Goal: Book appointment/travel/reservation

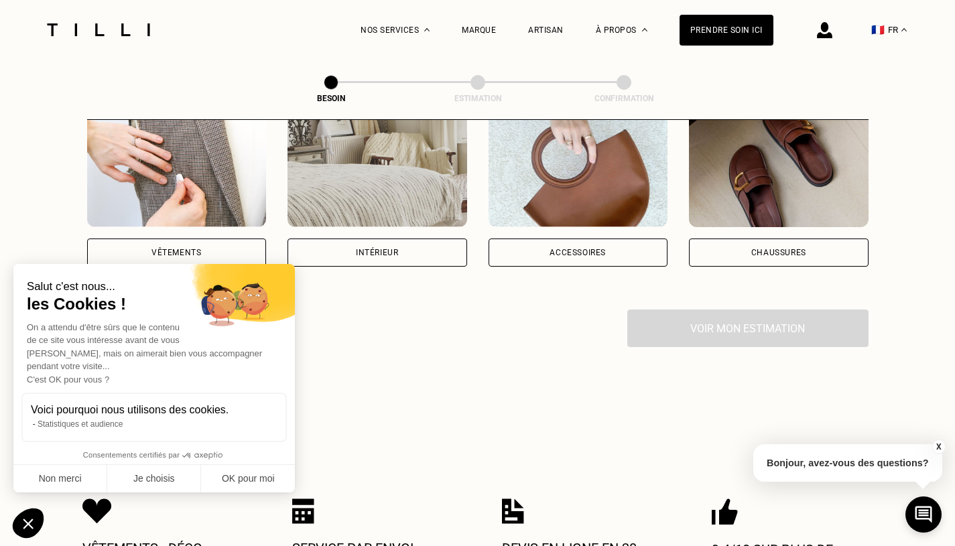
scroll to position [295, 0]
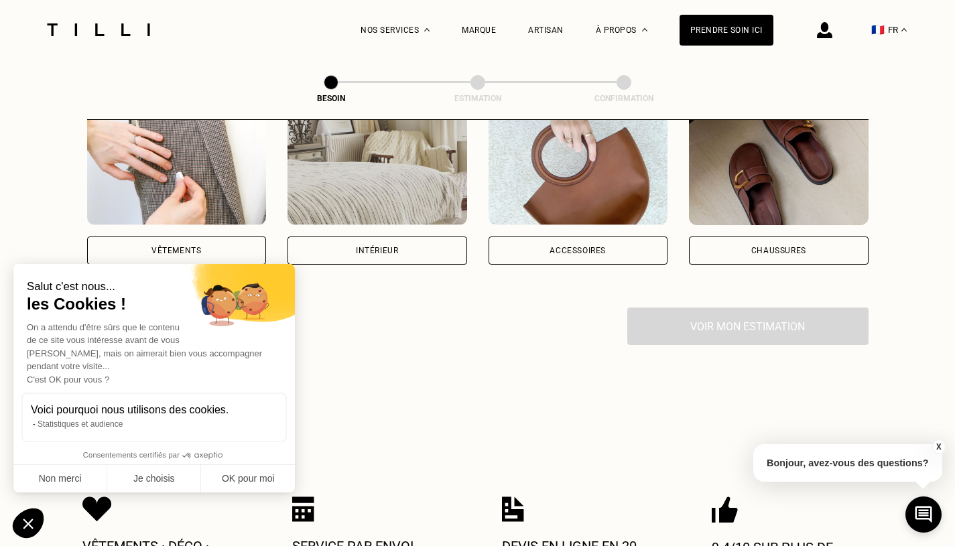
click at [199, 247] on div "Vêtements" at bounding box center [177, 251] width 50 height 8
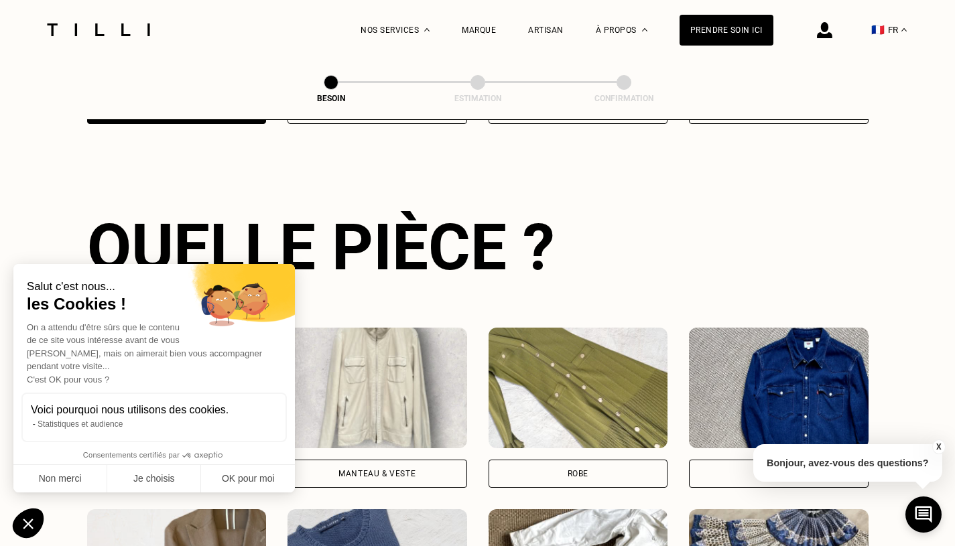
scroll to position [436, 0]
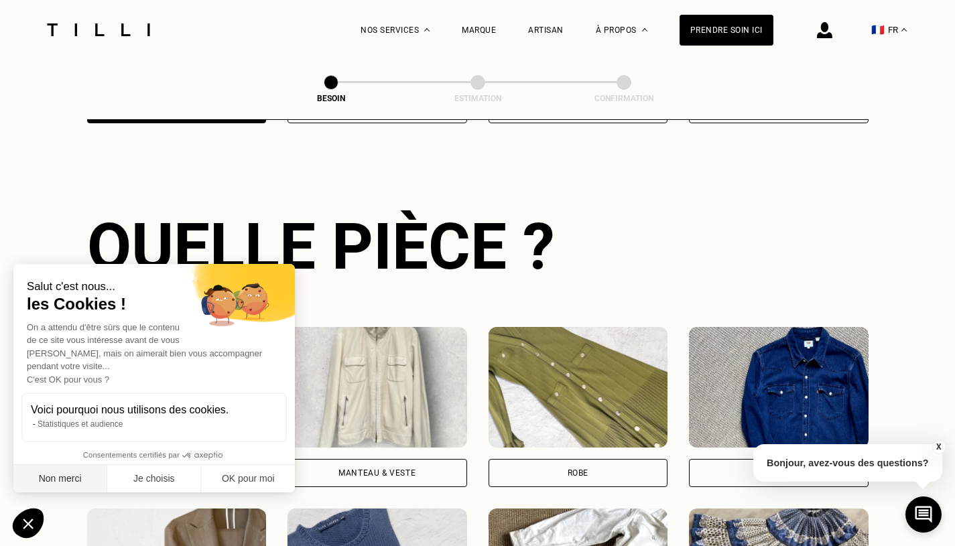
click at [67, 484] on button "Non merci" at bounding box center [60, 479] width 94 height 28
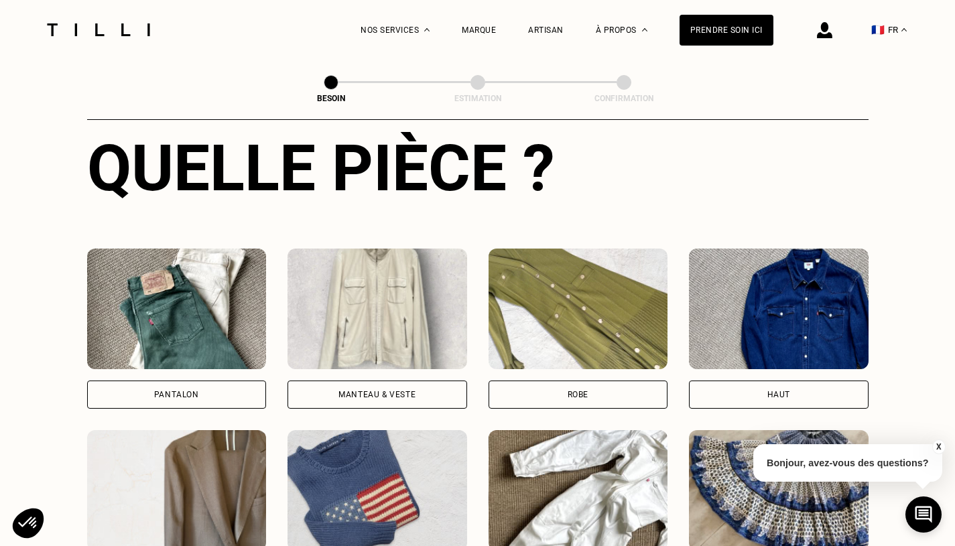
scroll to position [517, 0]
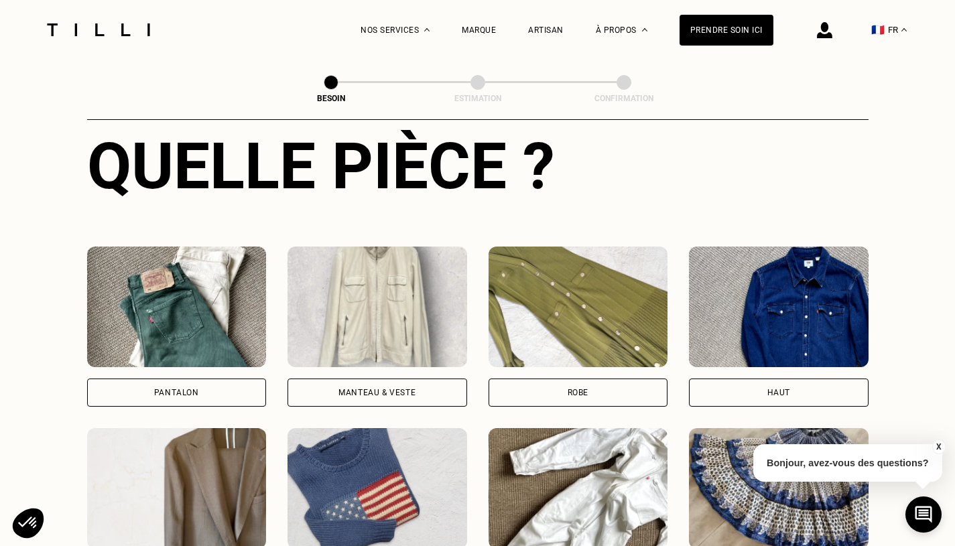
click at [575, 303] on img at bounding box center [579, 307] width 180 height 121
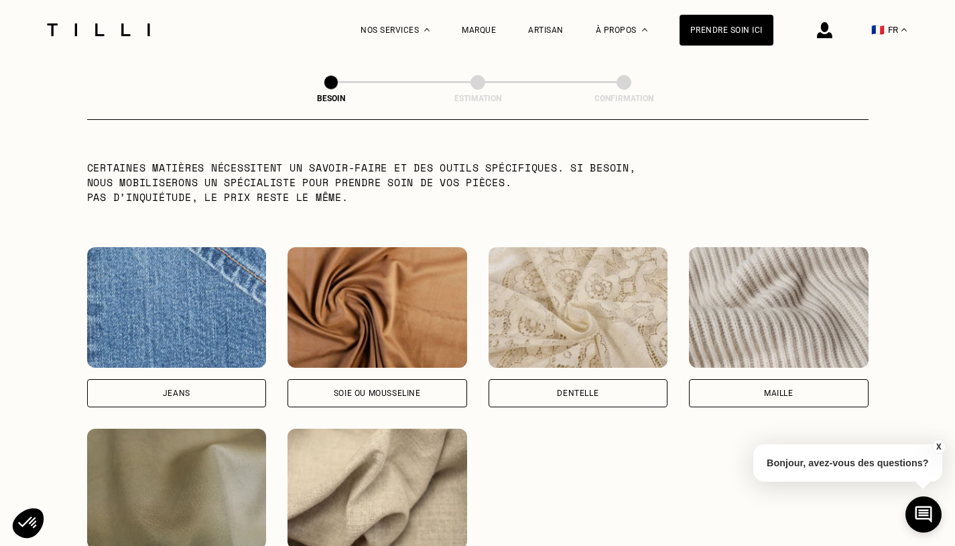
scroll to position [1378, 0]
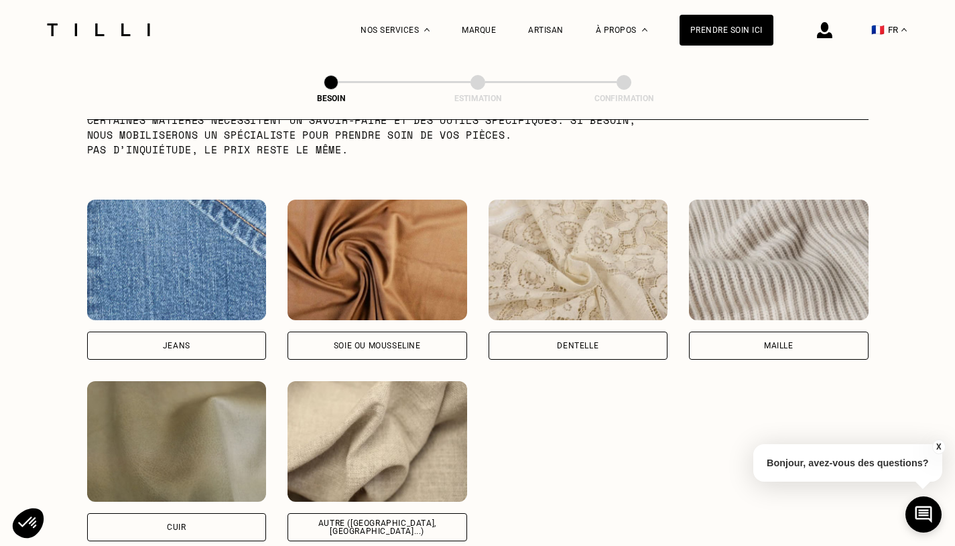
click at [416, 459] on img at bounding box center [378, 441] width 180 height 121
select select "FR"
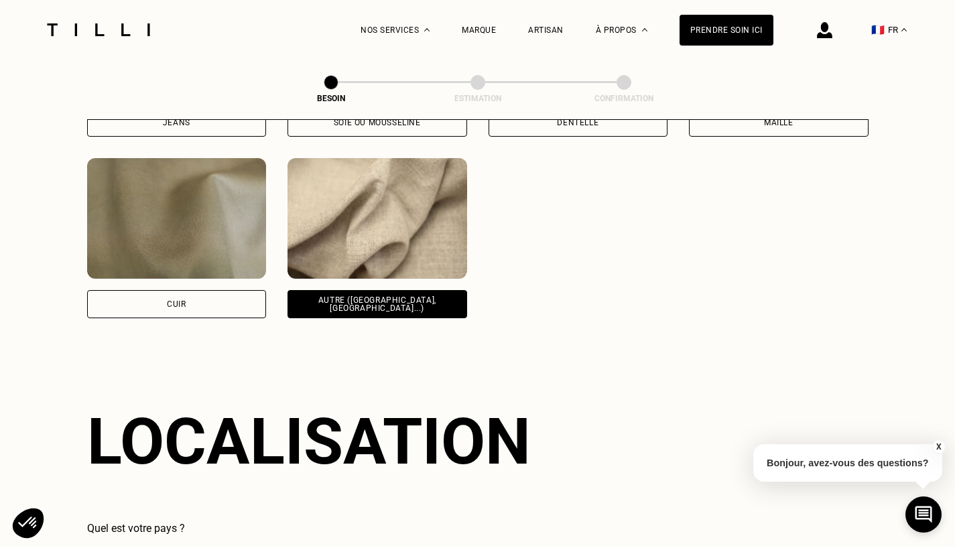
scroll to position [1797, 0]
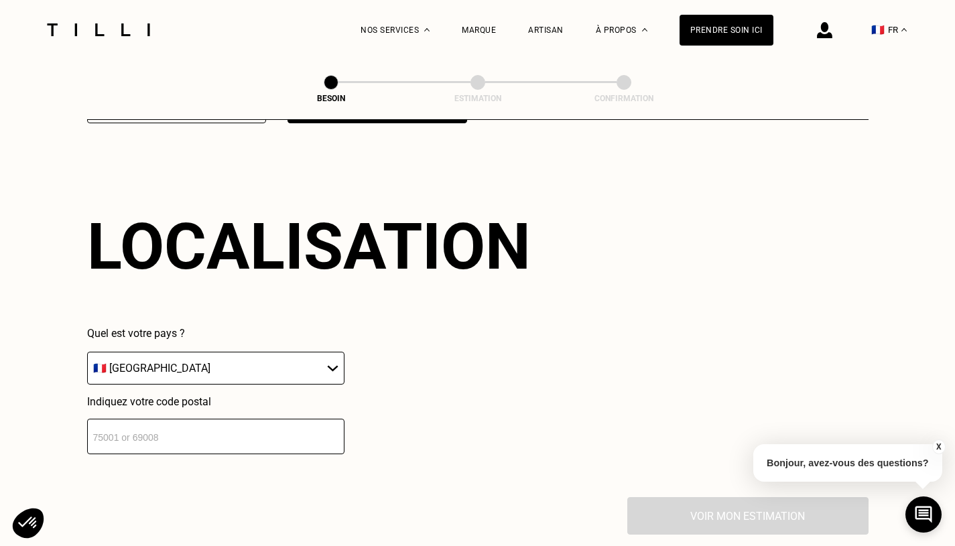
click at [263, 422] on input "number" at bounding box center [215, 437] width 257 height 36
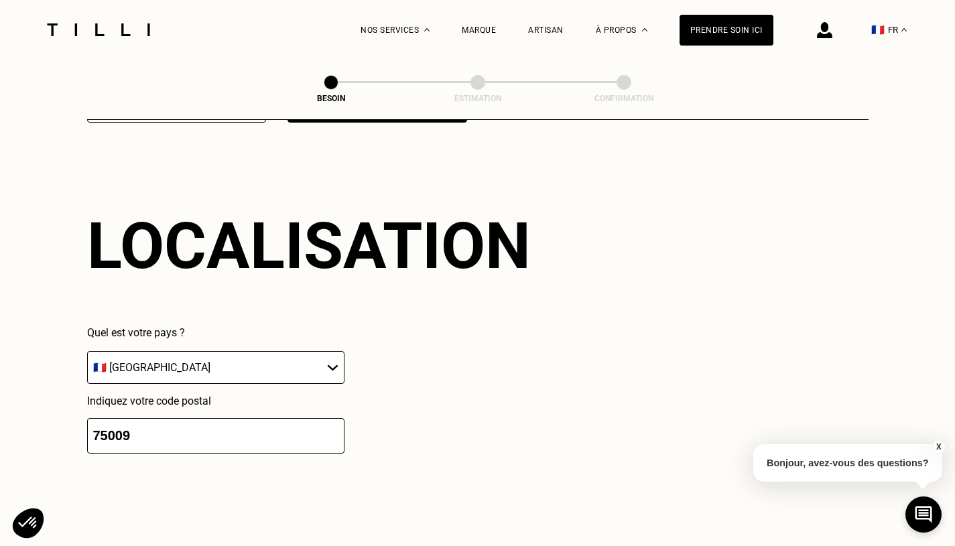
scroll to position [2128, 0]
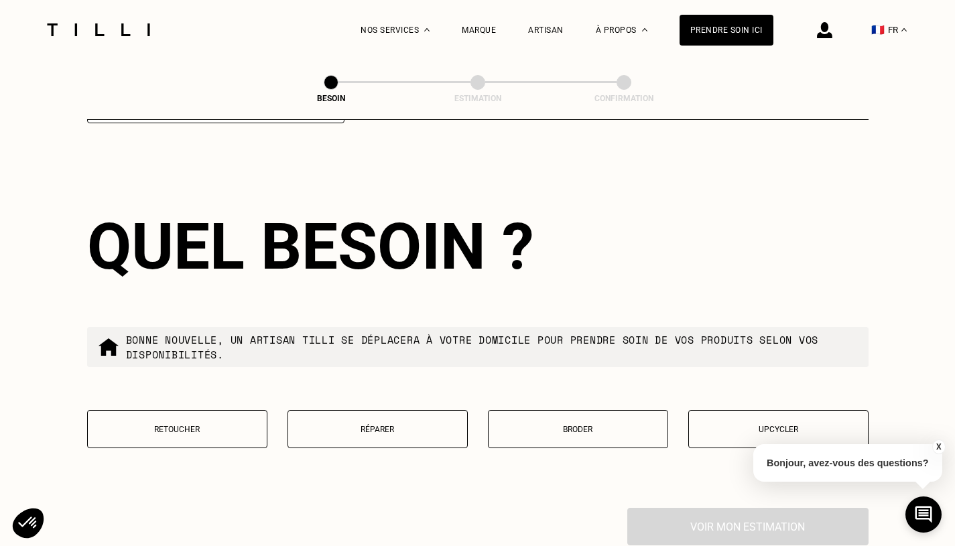
type input "75008"
click at [780, 425] on p "Upcycler" at bounding box center [779, 429] width 166 height 9
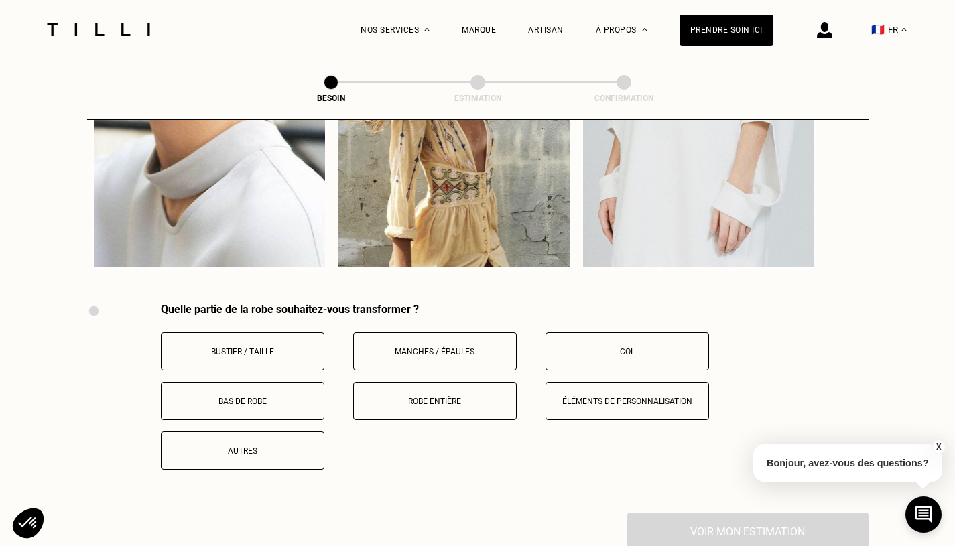
scroll to position [2631, 0]
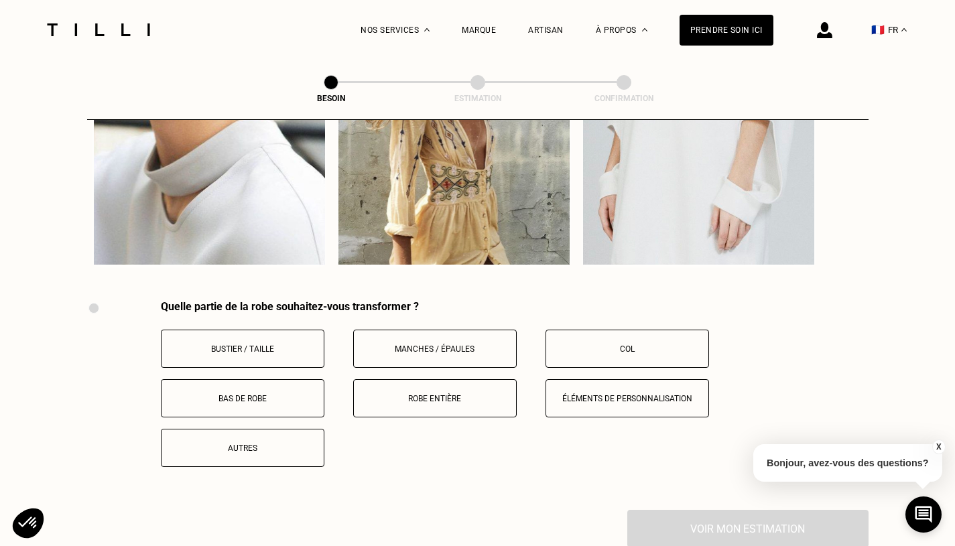
click at [276, 394] on p "Bas de robe" at bounding box center [242, 398] width 149 height 9
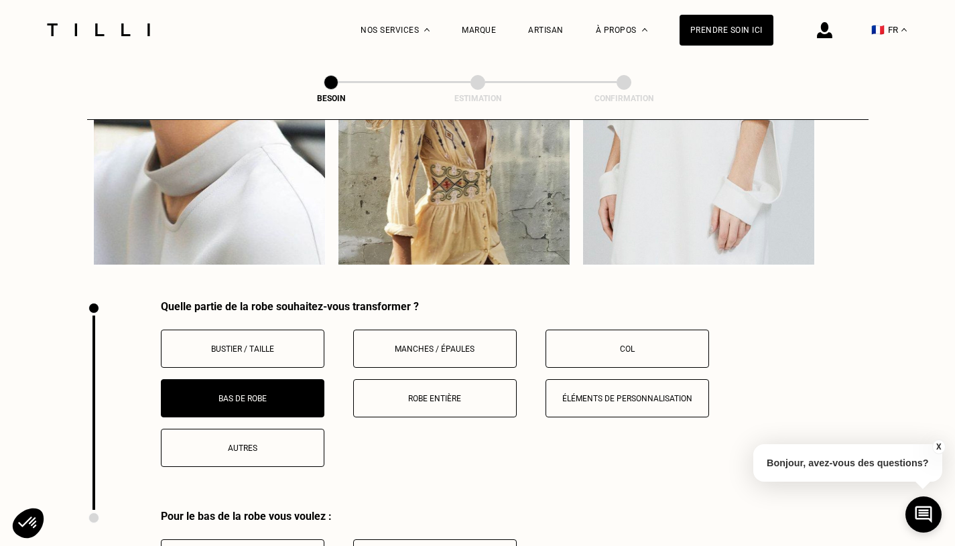
click at [422, 442] on div "Bustier / Taille Manches / Épaules Col Bas de robe Robe entière Éléments de per…" at bounding box center [515, 398] width 708 height 137
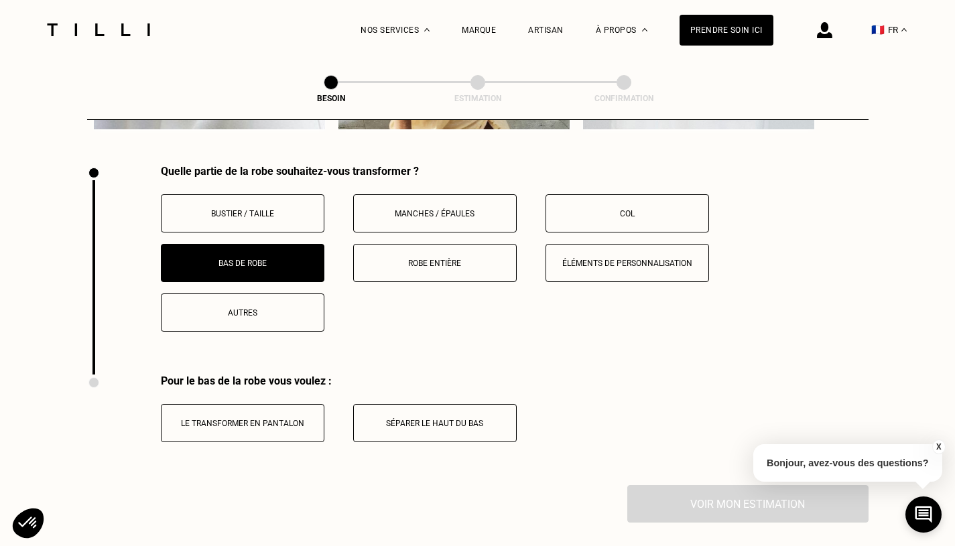
scroll to position [2765, 0]
click at [445, 260] on p "Robe entière" at bounding box center [435, 264] width 149 height 9
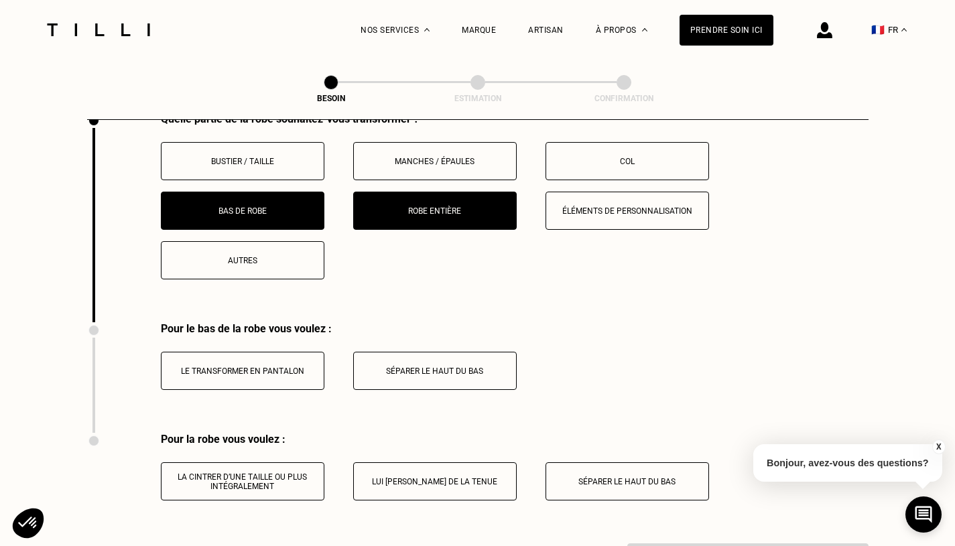
scroll to position [2792, 0]
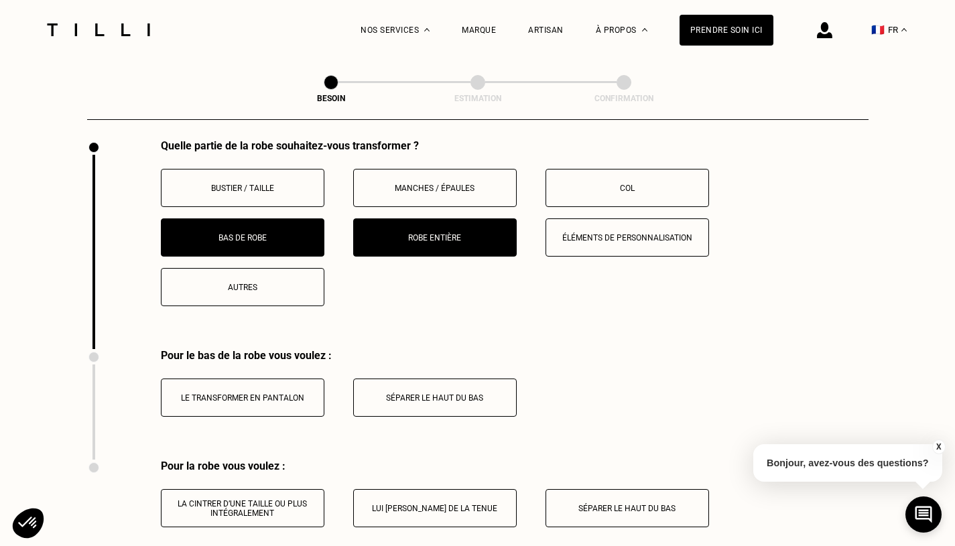
click at [272, 279] on button "Autres" at bounding box center [243, 287] width 164 height 38
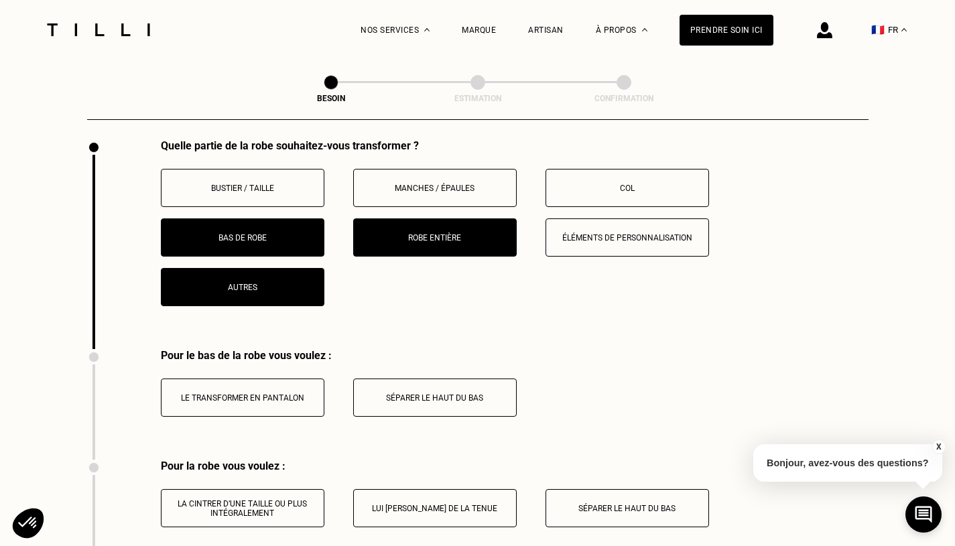
click at [292, 233] on p "Bas de robe" at bounding box center [242, 237] width 149 height 9
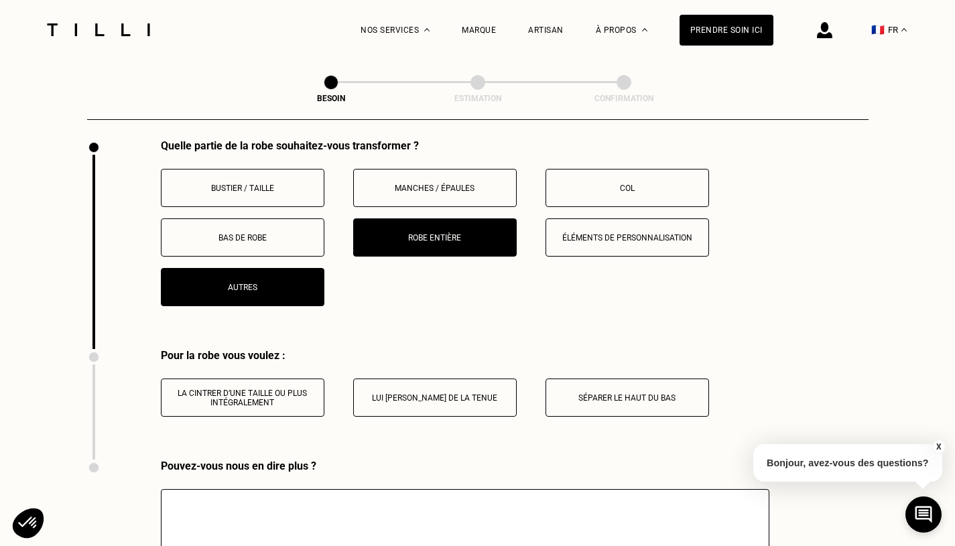
click at [397, 233] on p "Robe entière" at bounding box center [435, 237] width 149 height 9
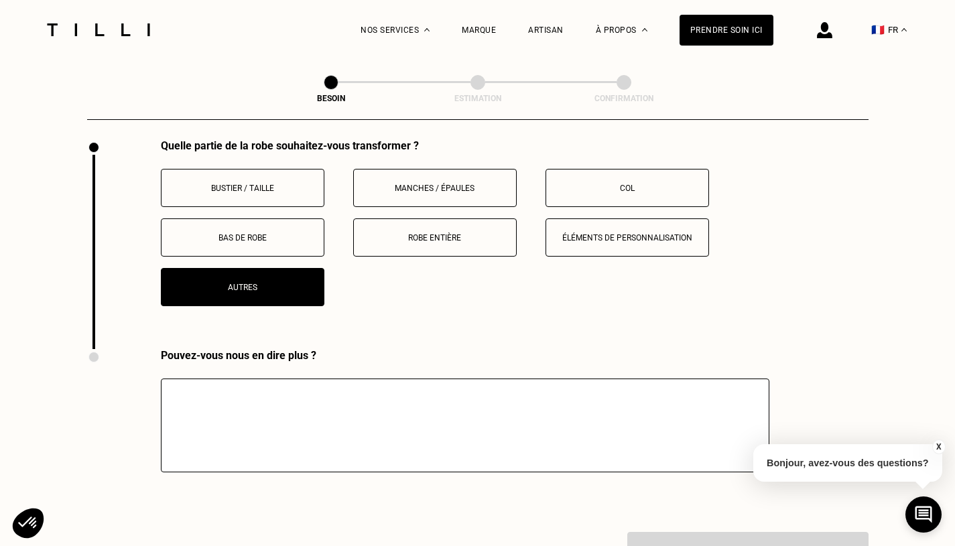
click at [289, 396] on textarea at bounding box center [465, 426] width 609 height 94
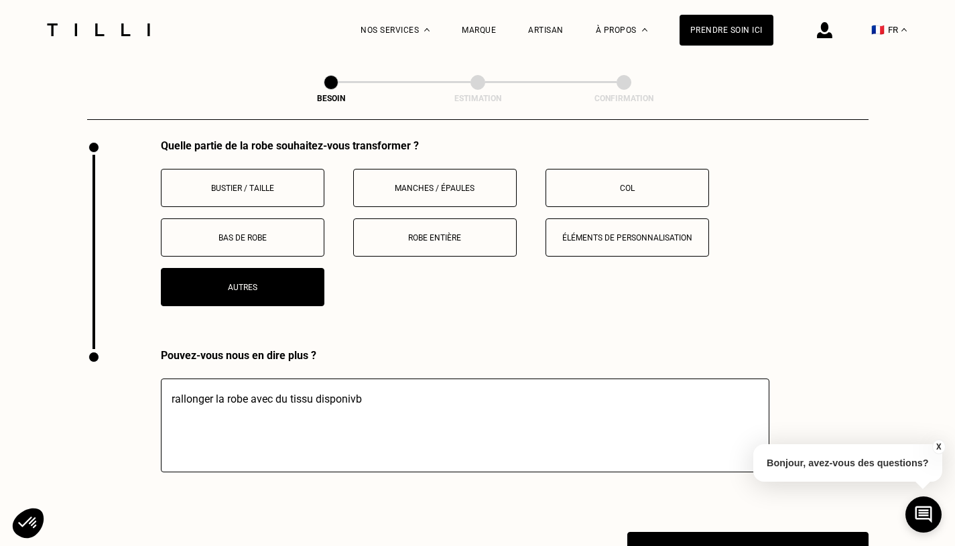
click at [292, 385] on textarea "rallonger la r" at bounding box center [465, 426] width 609 height 94
type textarea "rallonger la robe avec du tissu disponible"
click at [690, 531] on button "Voir mon estimation" at bounding box center [747, 551] width 265 height 42
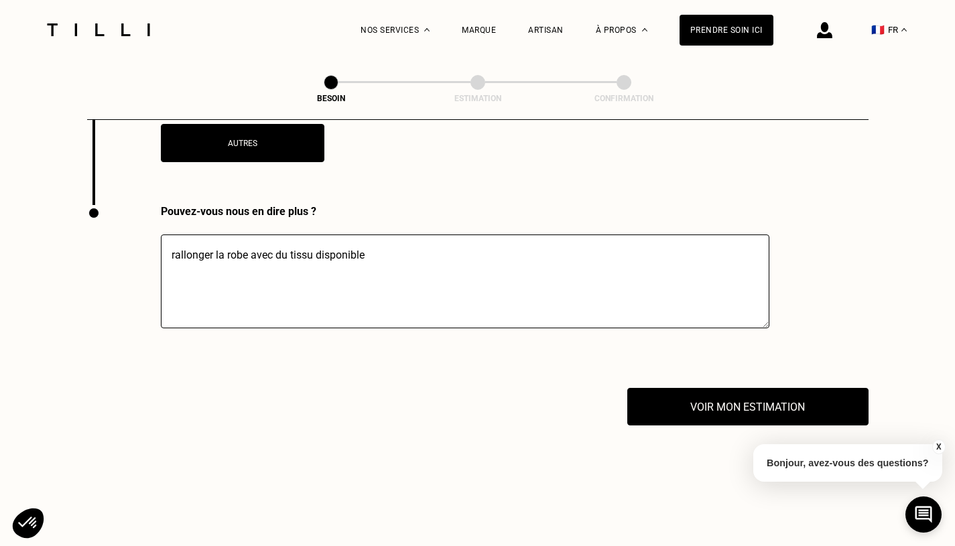
scroll to position [2940, 0]
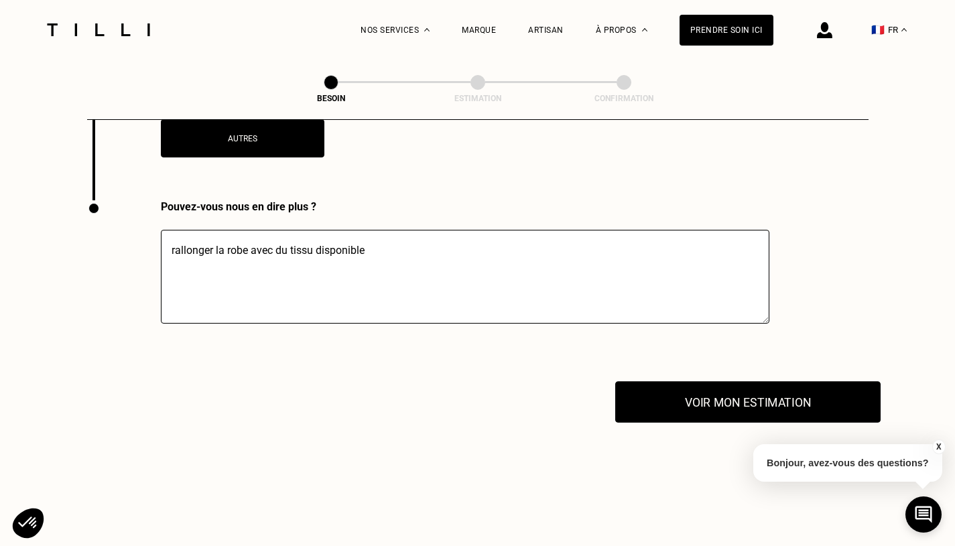
click at [772, 381] on button "Voir mon estimation" at bounding box center [747, 402] width 265 height 42
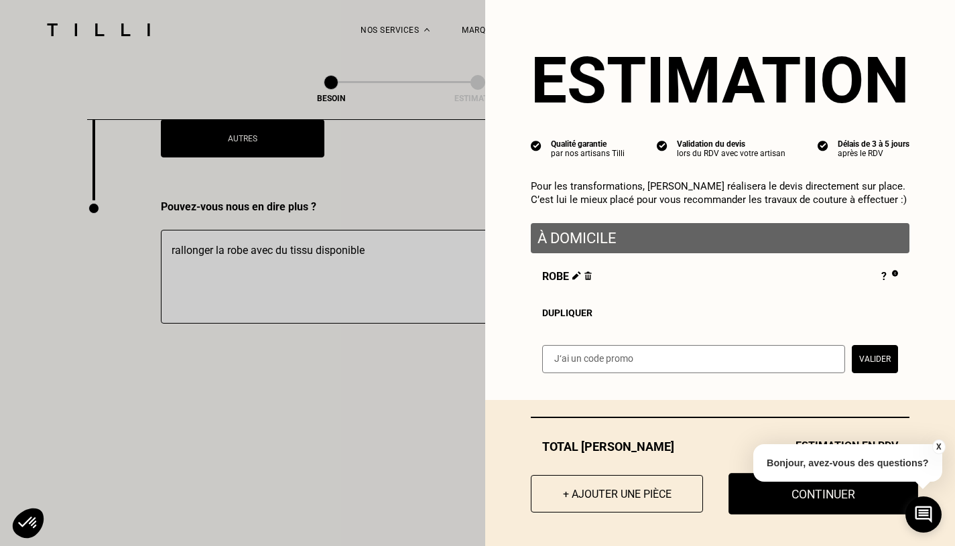
click at [786, 502] on button "Continuer" at bounding box center [824, 494] width 190 height 42
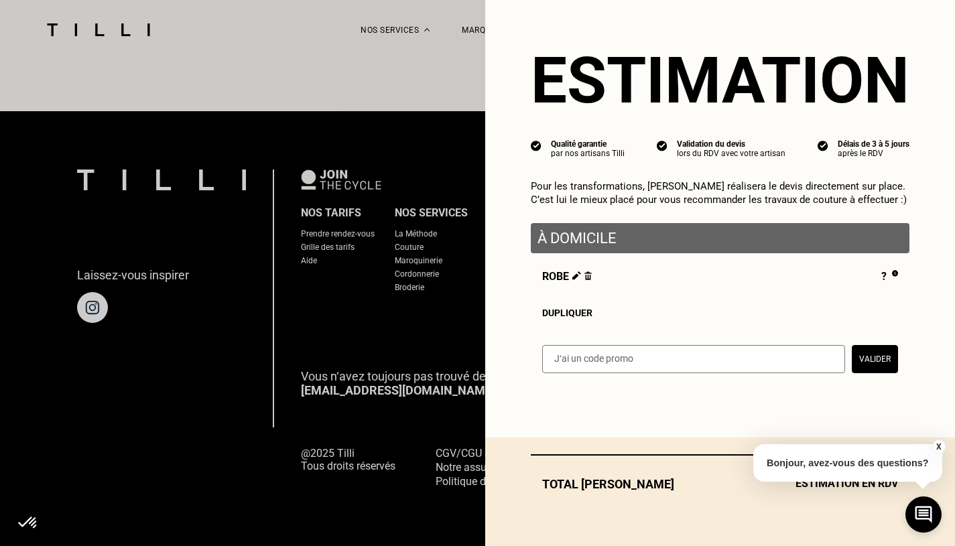
scroll to position [809, 0]
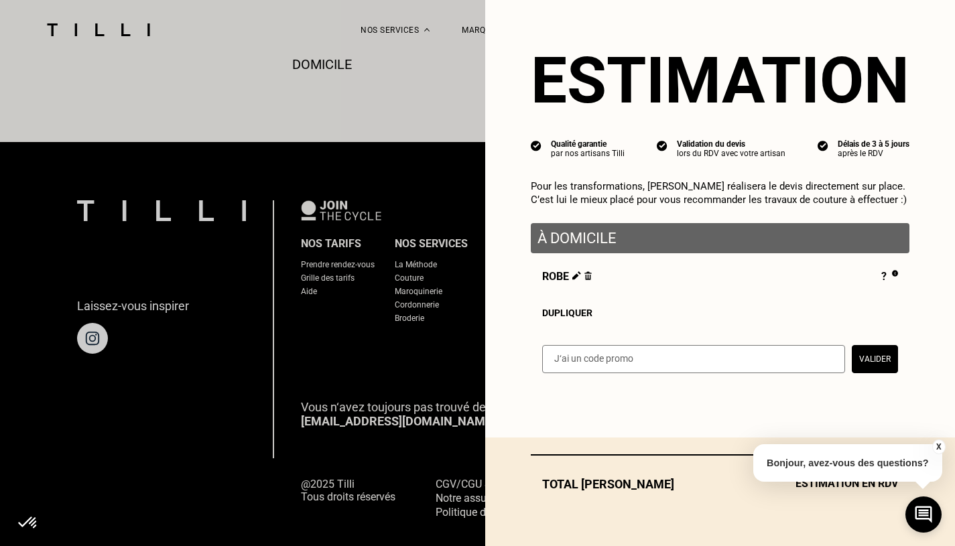
select select "FR"
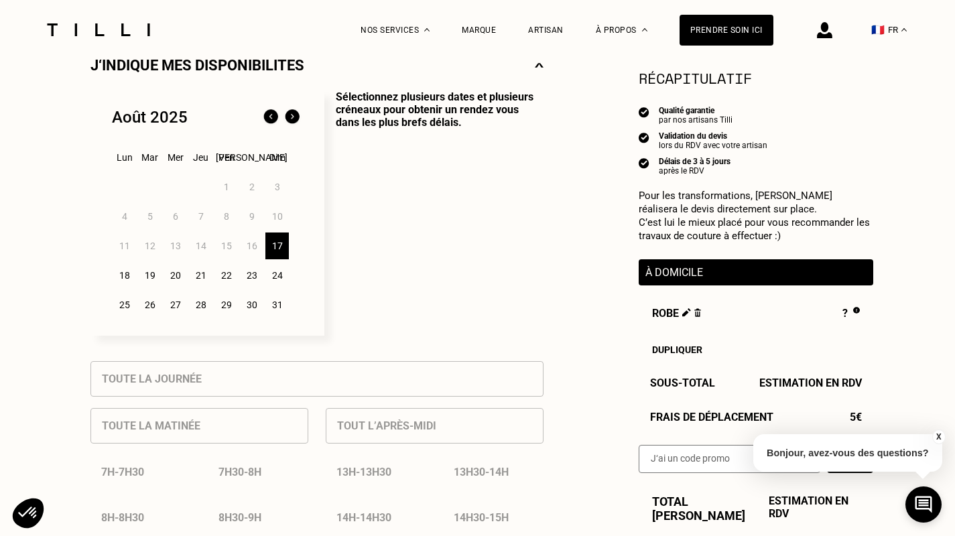
scroll to position [349, 0]
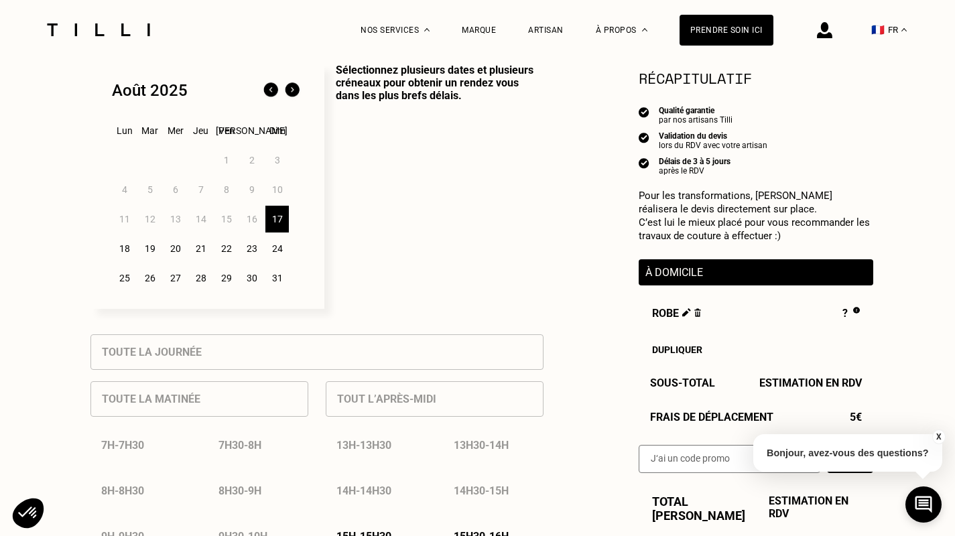
click at [129, 249] on div "18" at bounding box center [124, 248] width 23 height 27
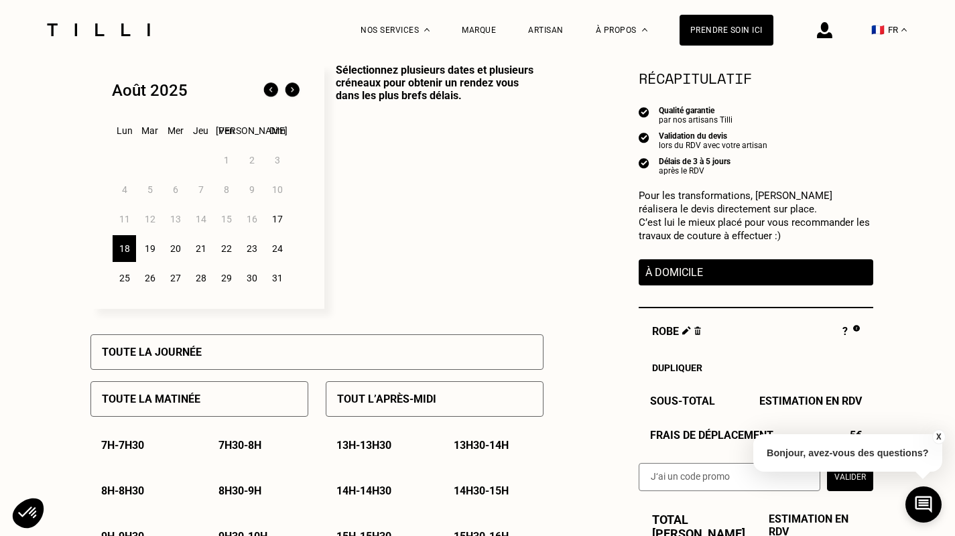
click at [280, 221] on div "17" at bounding box center [276, 219] width 23 height 27
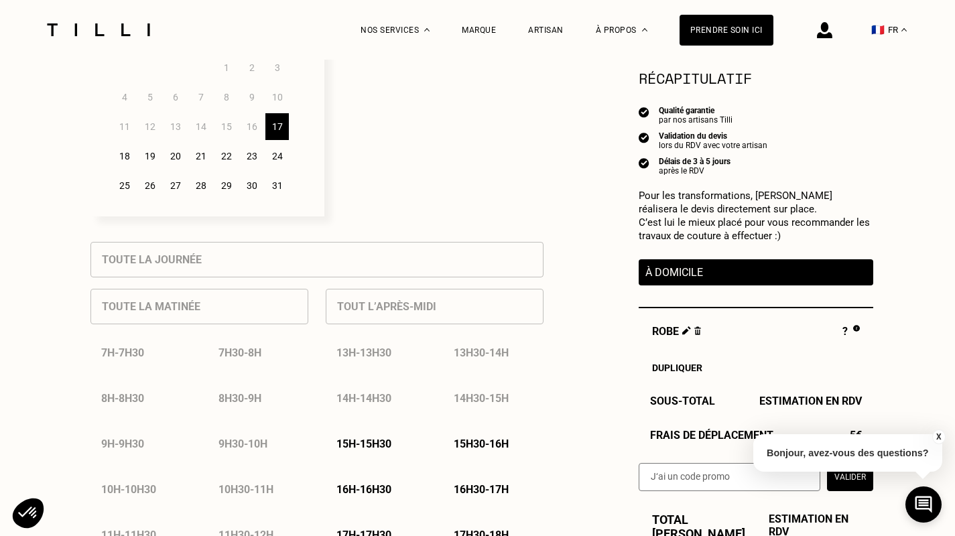
scroll to position [456, 0]
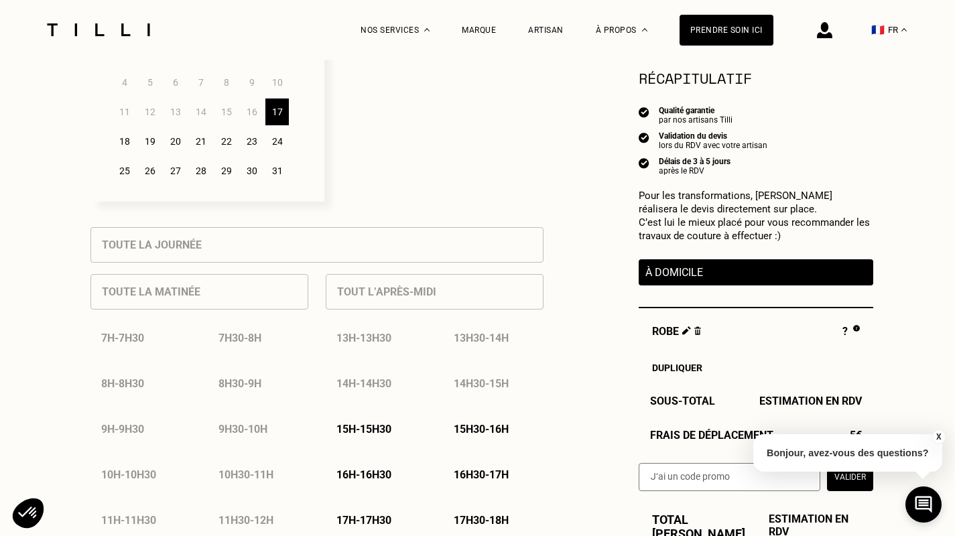
click at [128, 143] on div "18" at bounding box center [124, 141] width 23 height 27
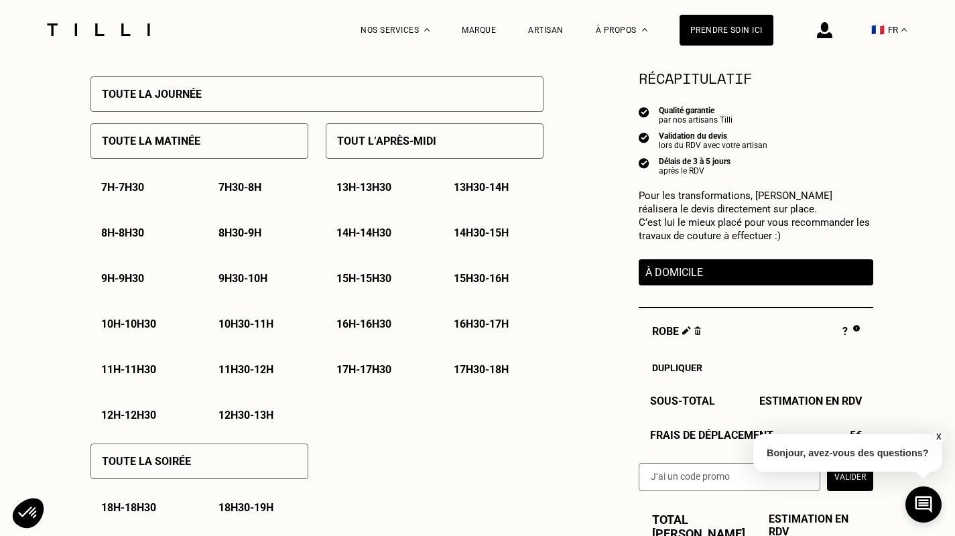
scroll to position [617, 0]
